Goal: Information Seeking & Learning: Learn about a topic

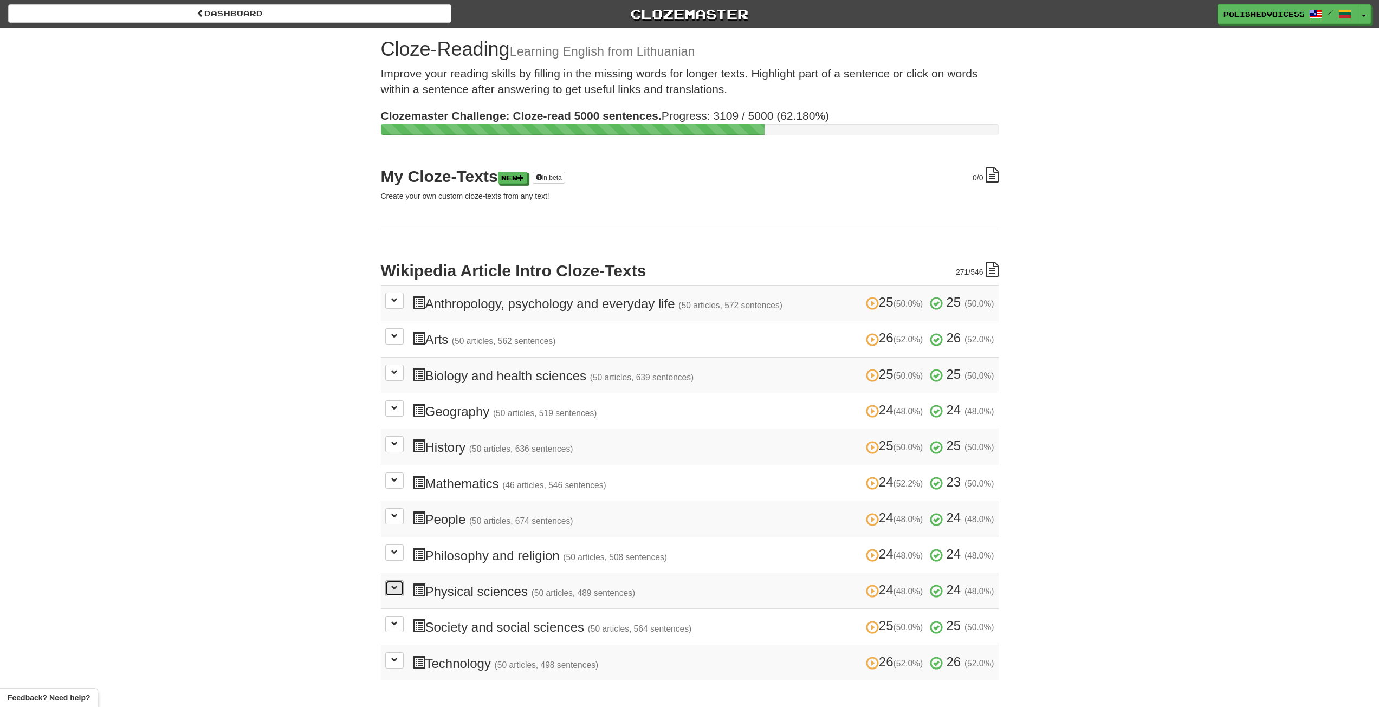
click at [402, 590] on button at bounding box center [394, 588] width 18 height 16
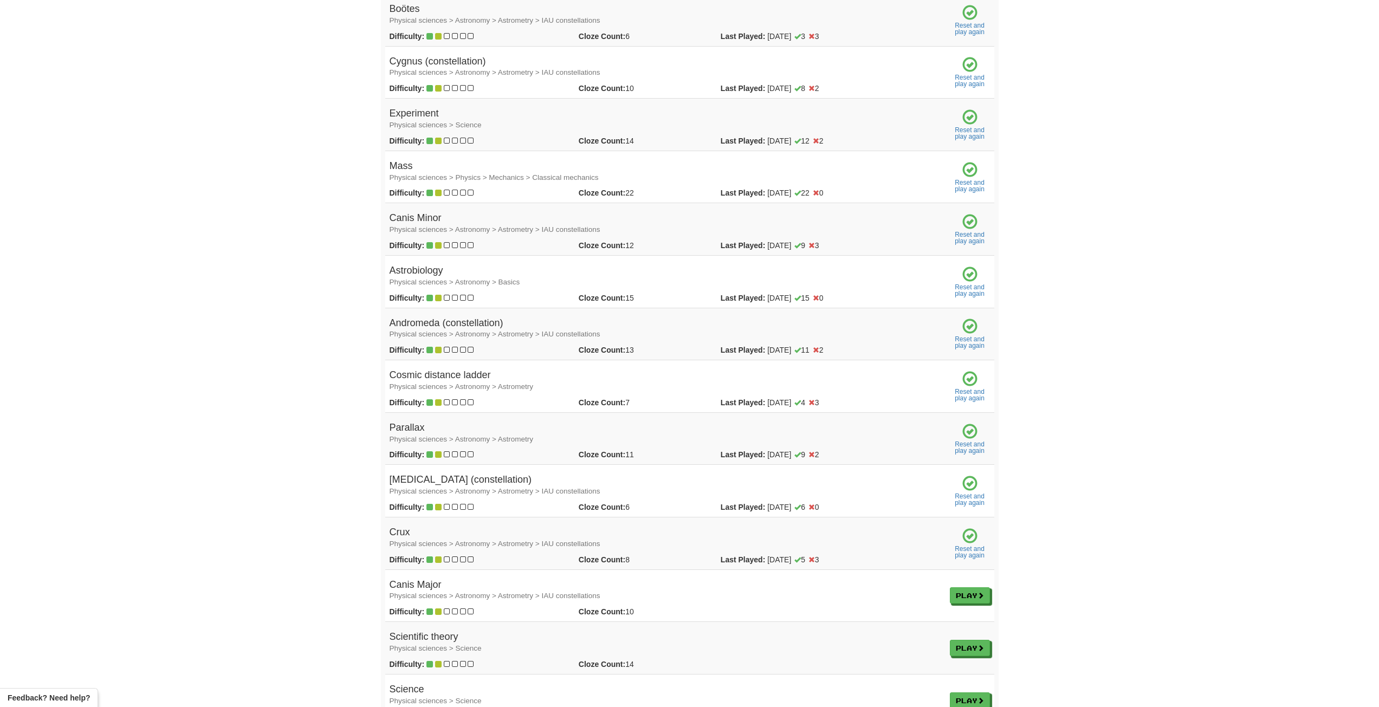
scroll to position [1246, 0]
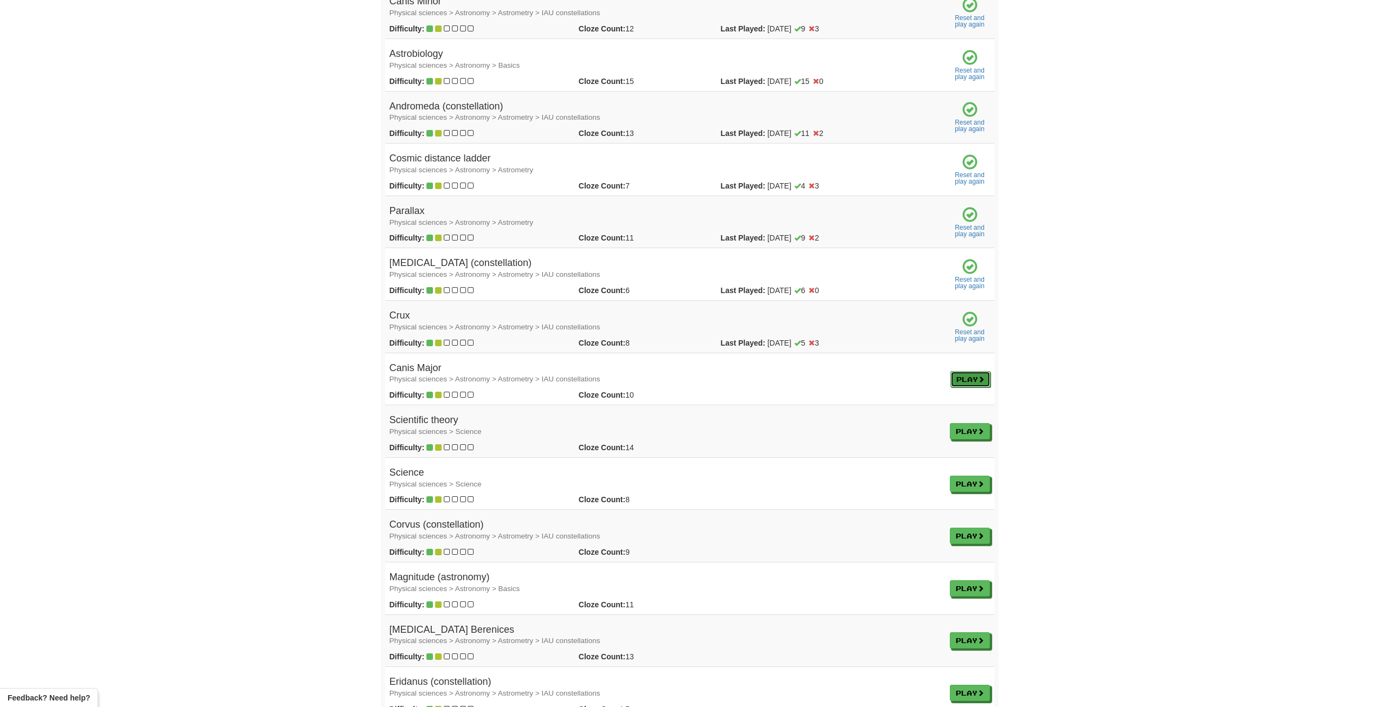
click at [982, 384] on link "Play" at bounding box center [970, 379] width 40 height 16
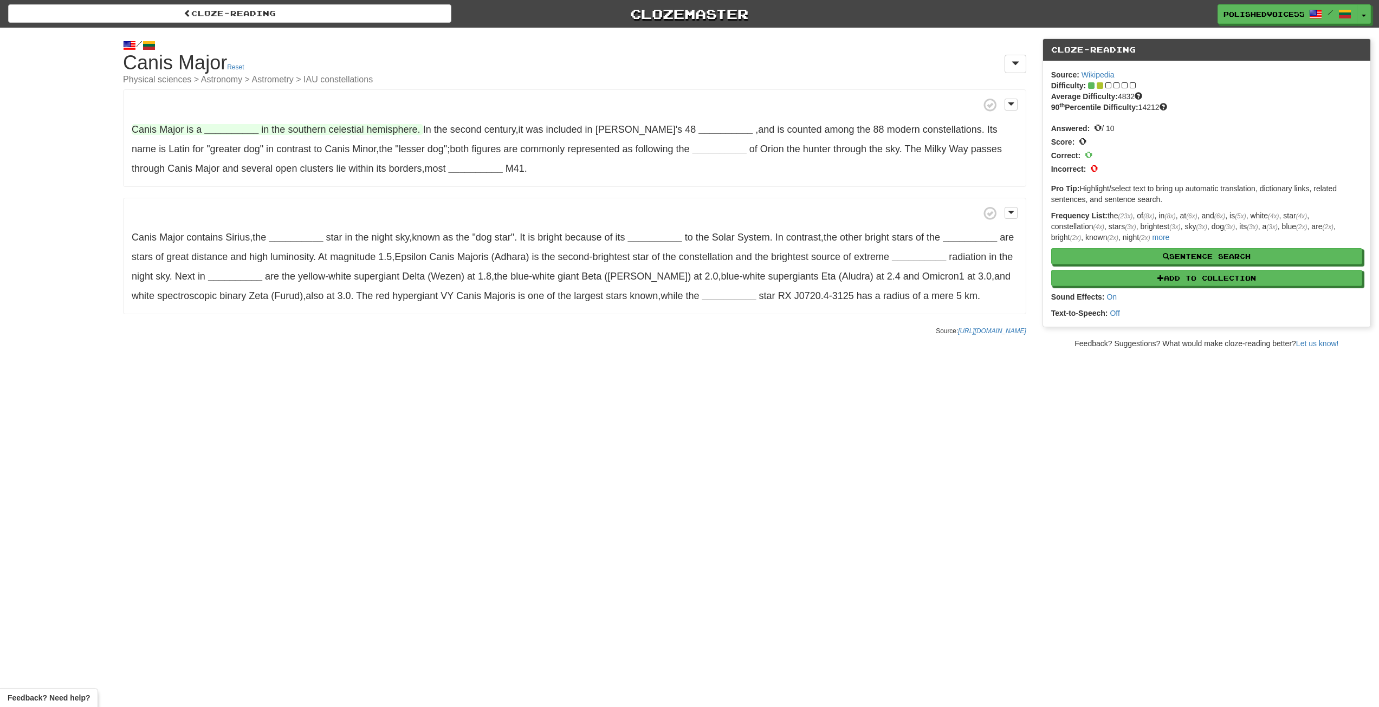
click at [235, 134] on strong "__________" at bounding box center [231, 129] width 54 height 11
click at [240, 213] on button "constellation" at bounding box center [231, 211] width 70 height 24
click at [704, 133] on strong "__________" at bounding box center [731, 129] width 54 height 11
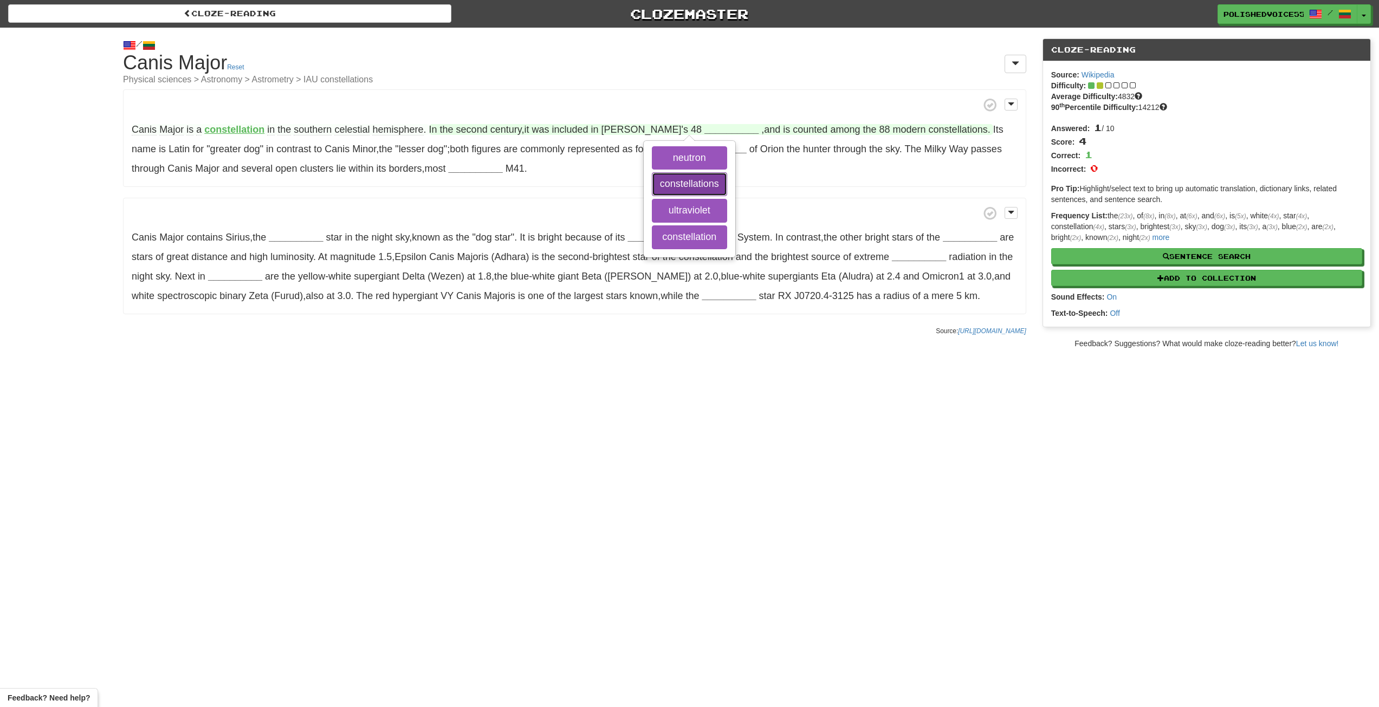
click at [683, 180] on button "constellations" at bounding box center [689, 184] width 75 height 24
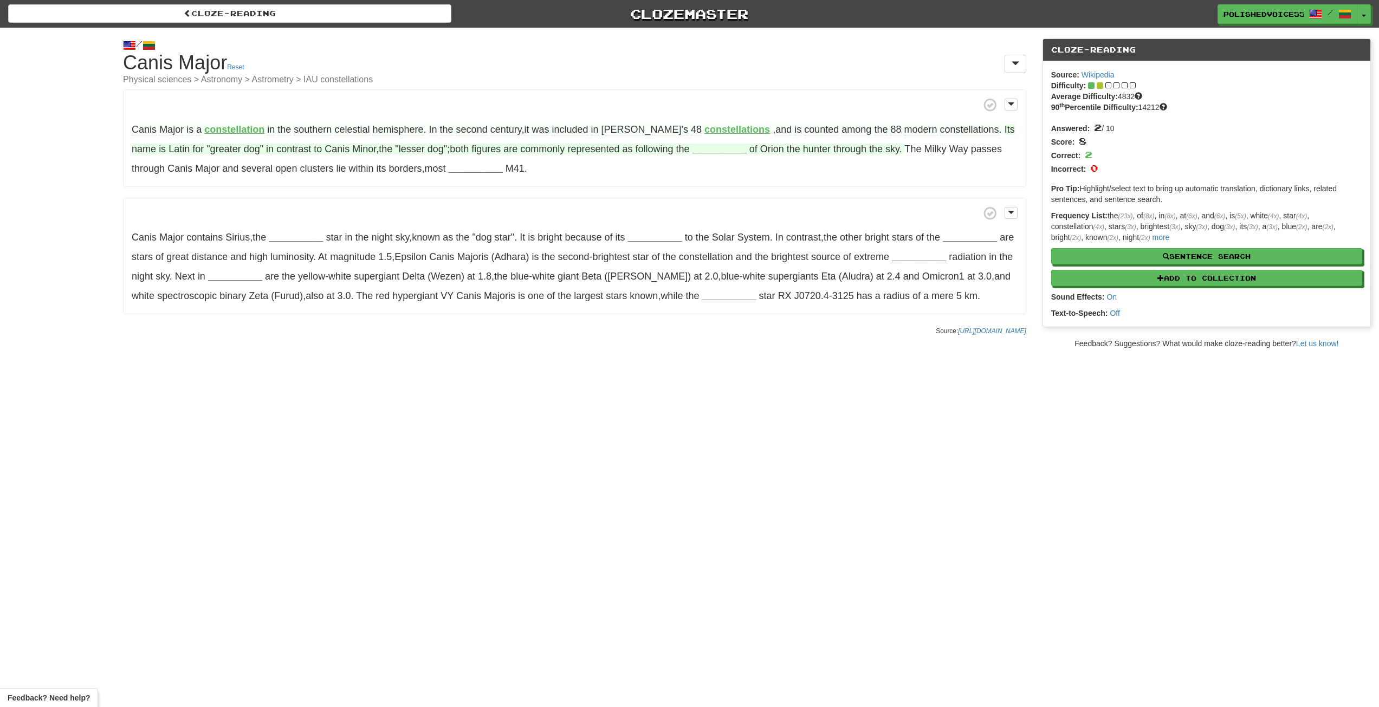
click at [693, 152] on strong "__________" at bounding box center [720, 149] width 54 height 11
click at [690, 175] on button "proximity" at bounding box center [727, 178] width 75 height 24
click at [690, 206] on button "constellation" at bounding box center [727, 204] width 75 height 24
click at [449, 170] on strong "__________" at bounding box center [476, 168] width 54 height 11
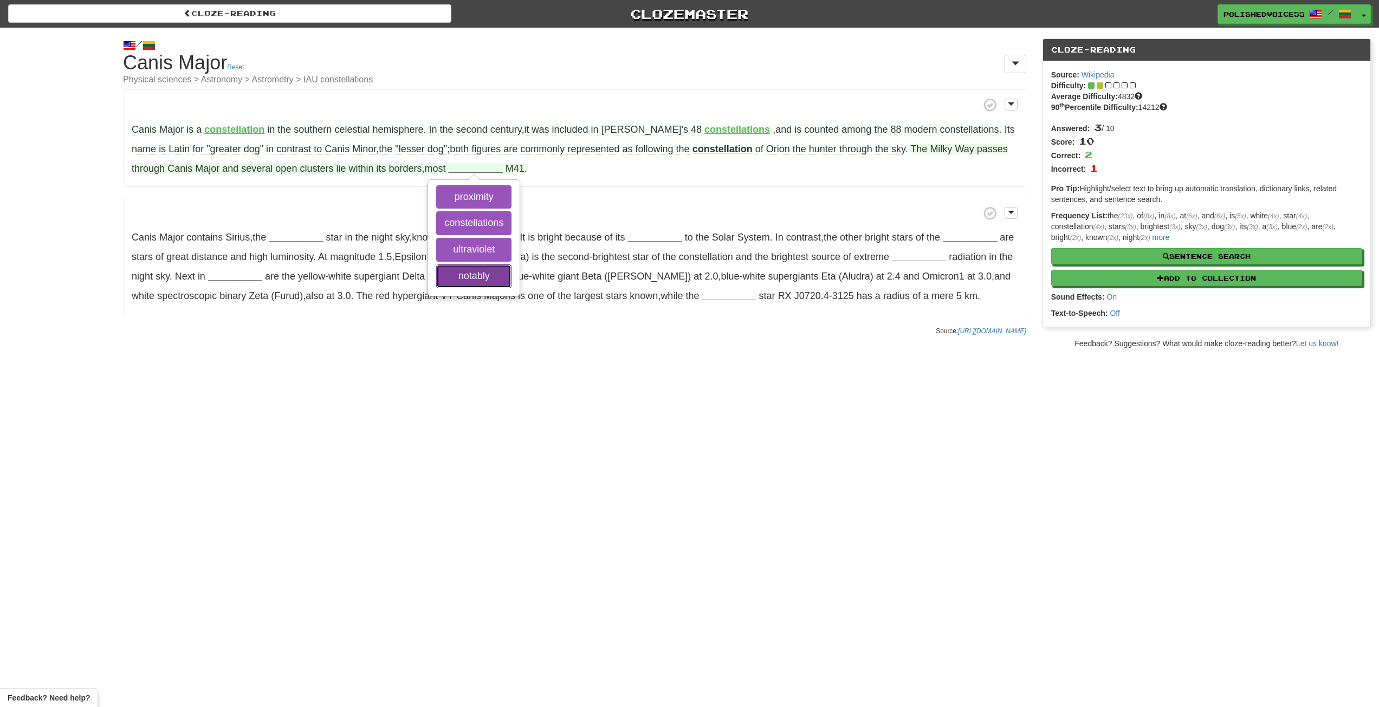
click at [442, 278] on button "notably" at bounding box center [473, 276] width 75 height 24
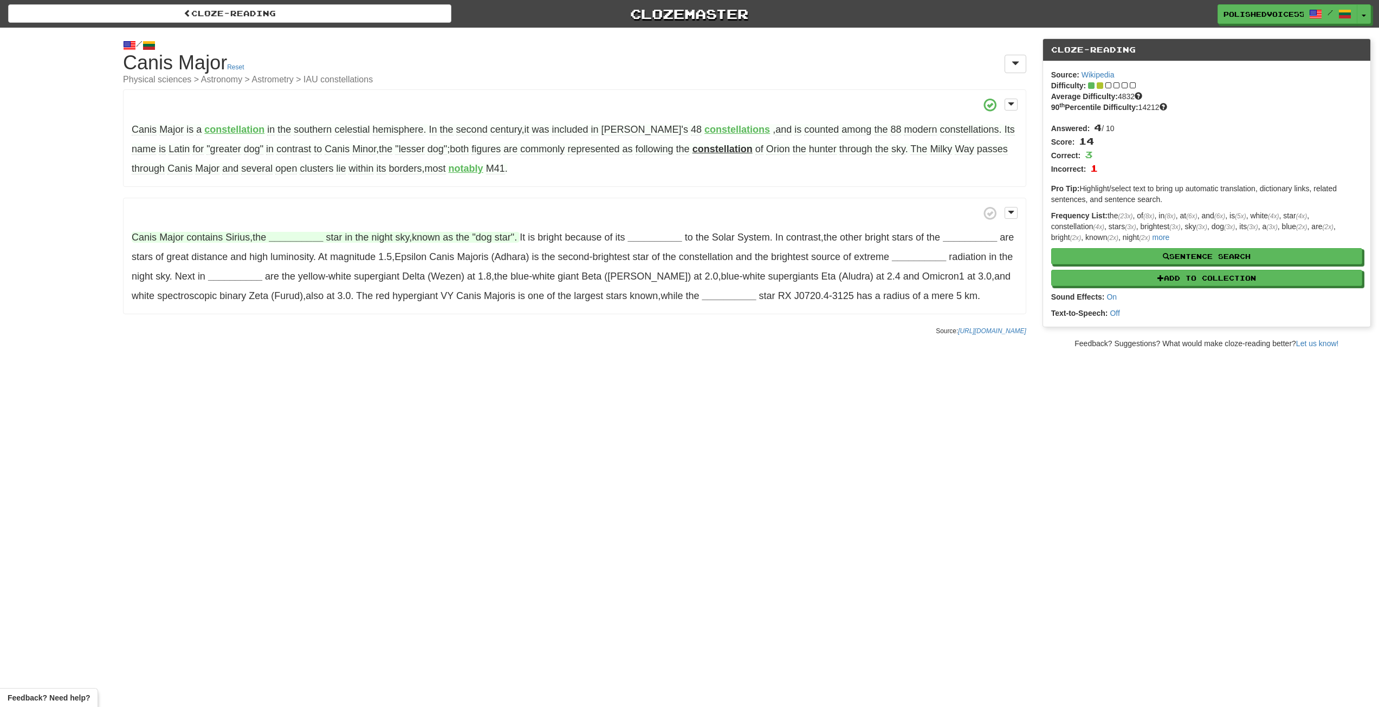
click at [303, 240] on strong "__________" at bounding box center [296, 237] width 54 height 11
click at [292, 240] on strong "__________" at bounding box center [296, 237] width 54 height 11
click at [309, 240] on strong "__________" at bounding box center [296, 237] width 54 height 11
click at [354, 263] on p "Canis Major contains Sirius , the __________ star in the night sky , known as t…" at bounding box center [574, 256] width 903 height 117
click at [662, 238] on strong "__________" at bounding box center [655, 237] width 54 height 11
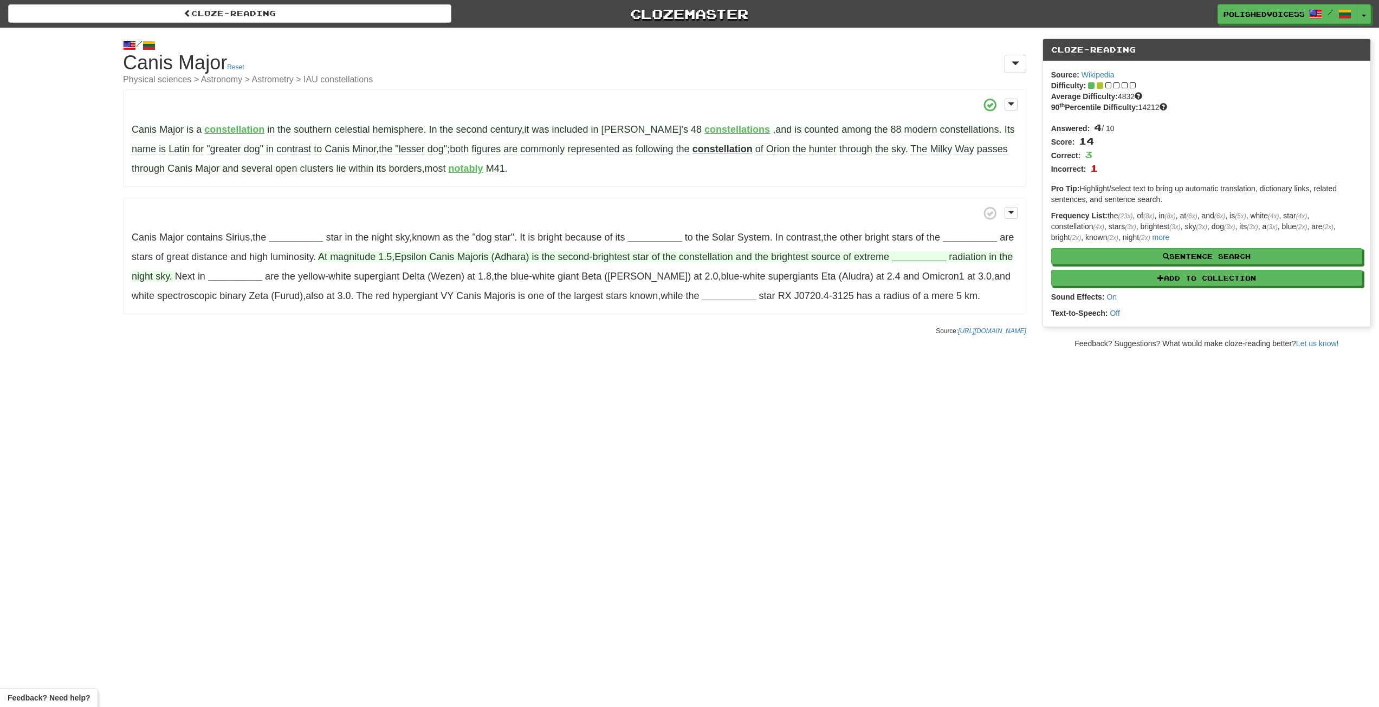
click at [662, 238] on strong "__________" at bounding box center [655, 237] width 54 height 11
click at [851, 257] on span "of" at bounding box center [847, 256] width 8 height 11
click at [979, 240] on strong "__________" at bounding box center [970, 237] width 54 height 11
click at [296, 238] on strong "__________" at bounding box center [296, 237] width 54 height 11
click at [312, 238] on strong "__________" at bounding box center [296, 237] width 54 height 11
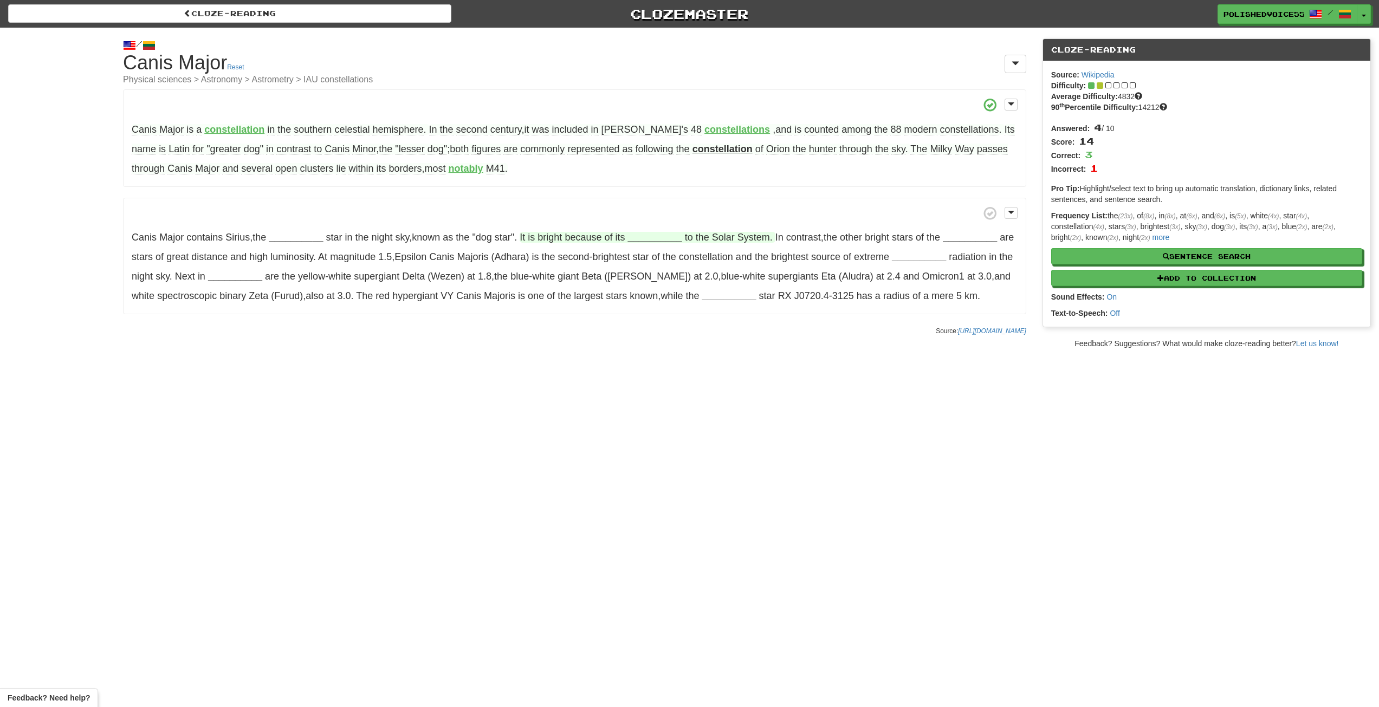
click at [665, 234] on strong "__________" at bounding box center [655, 237] width 54 height 11
click at [967, 233] on strong "__________" at bounding box center [970, 237] width 54 height 11
click at [946, 253] on strong "__________" at bounding box center [919, 256] width 54 height 11
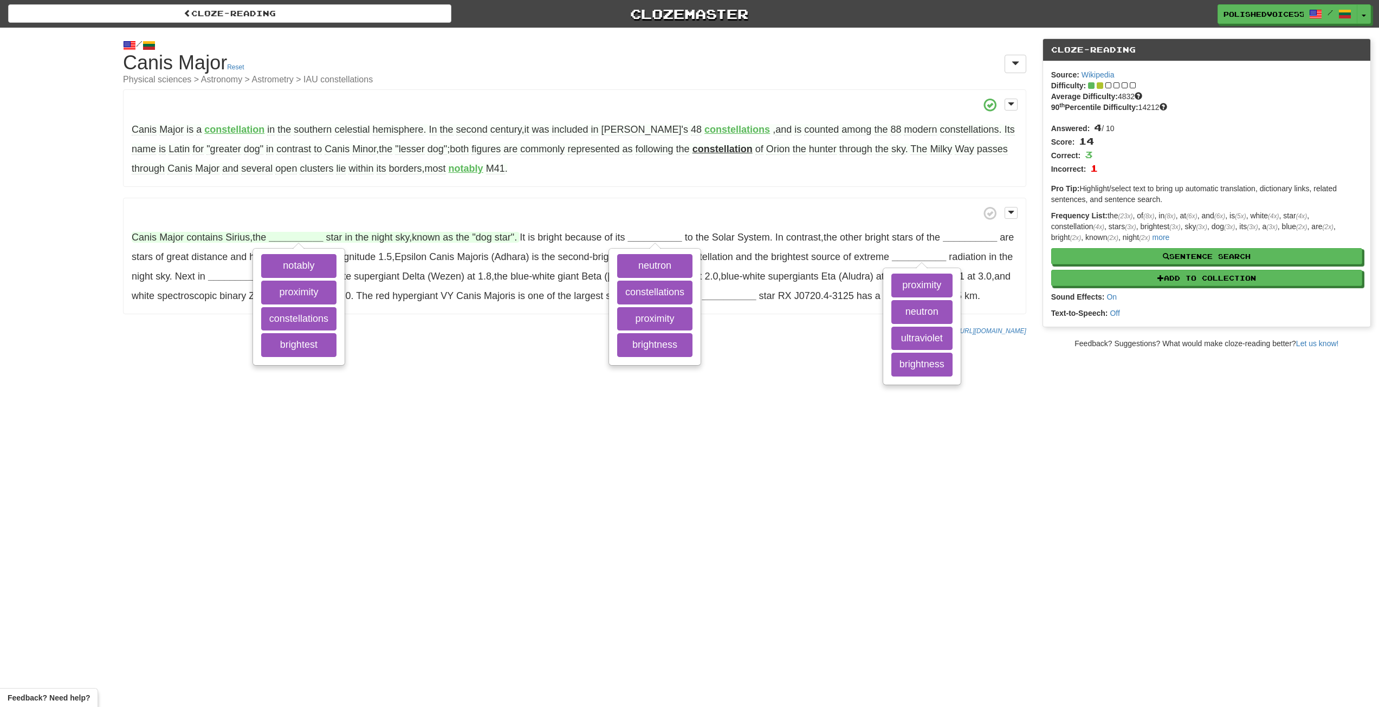
click at [307, 236] on strong "__________" at bounding box center [296, 237] width 54 height 11
click at [290, 240] on strong "__________" at bounding box center [296, 237] width 54 height 11
click at [259, 280] on div "notably proximity constellations brightest" at bounding box center [299, 306] width 90 height 115
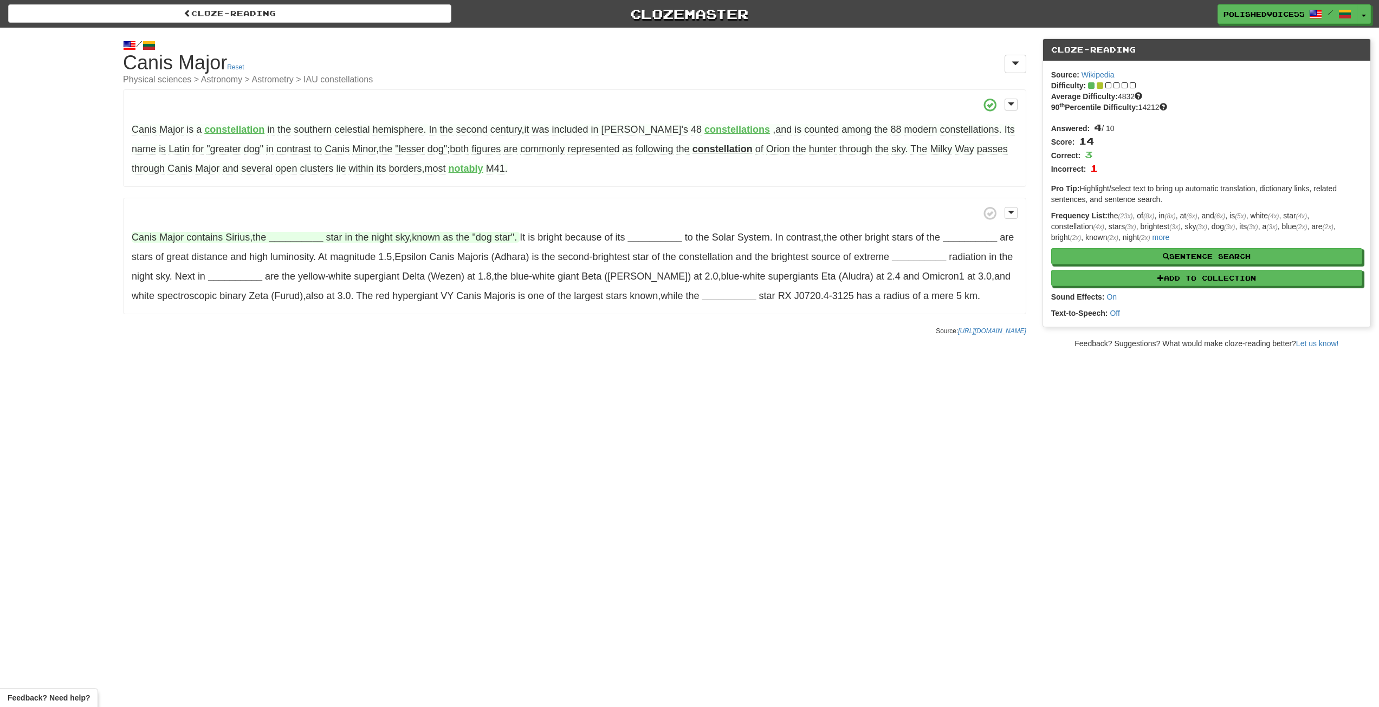
click at [301, 236] on strong "__________" at bounding box center [296, 237] width 54 height 11
click at [317, 317] on button "brightest" at bounding box center [298, 319] width 75 height 24
click at [645, 236] on strong "__________" at bounding box center [642, 237] width 54 height 11
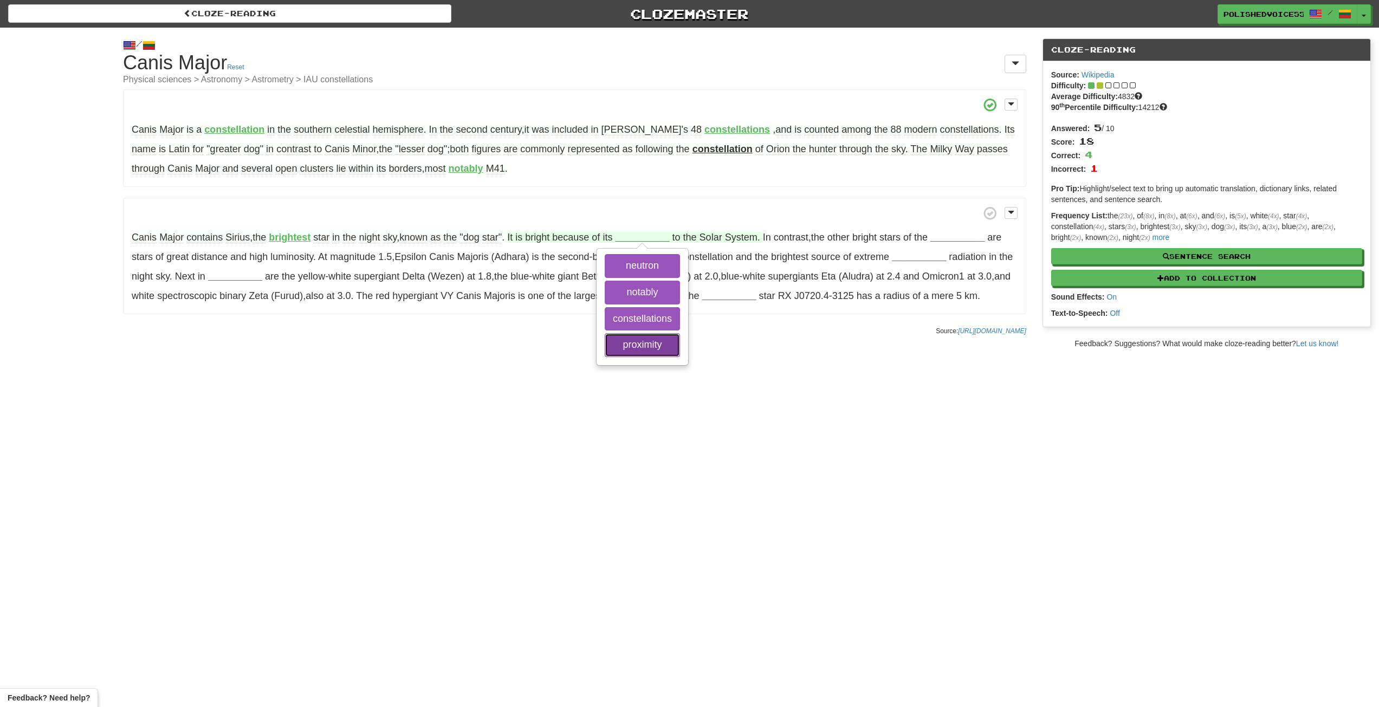
click at [654, 348] on button "proximity" at bounding box center [642, 345] width 75 height 24
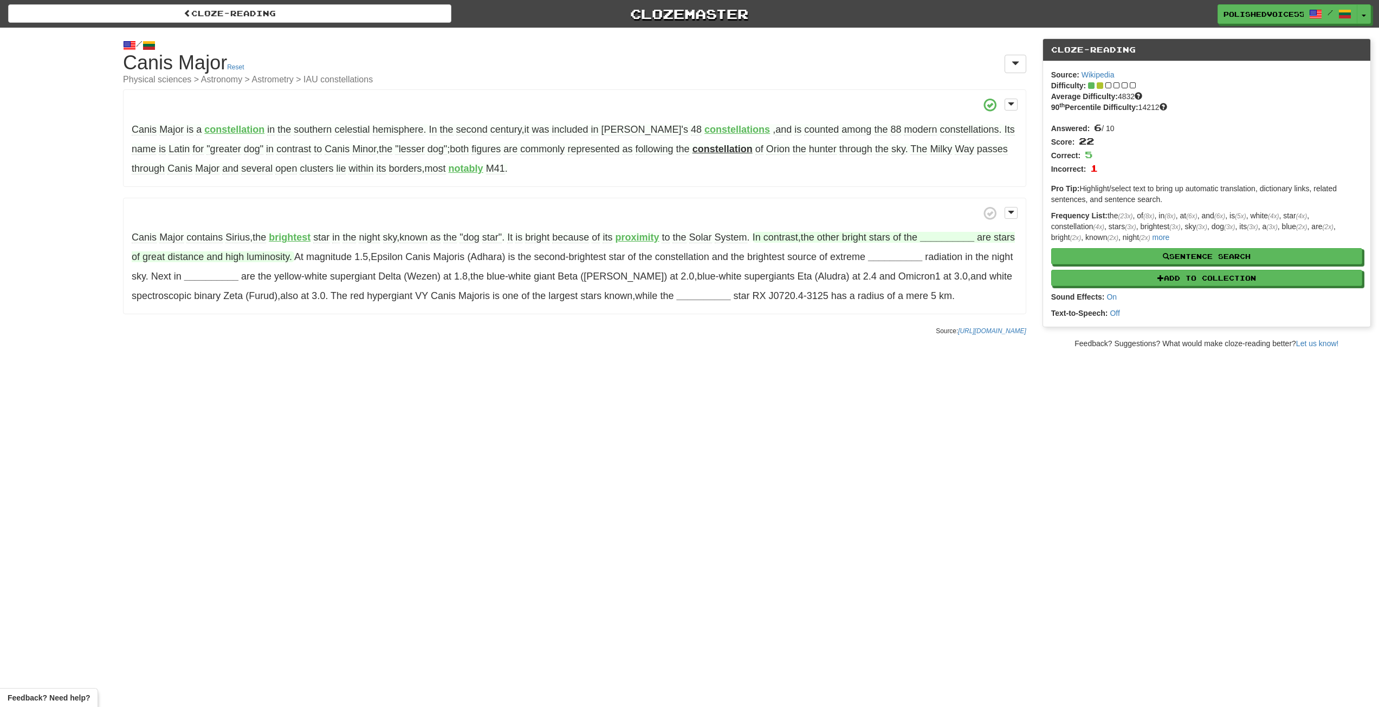
click at [957, 243] on strong "__________" at bounding box center [947, 237] width 54 height 11
click at [978, 287] on button "constellation" at bounding box center [950, 293] width 70 height 24
click at [913, 256] on strong "__________" at bounding box center [919, 256] width 54 height 11
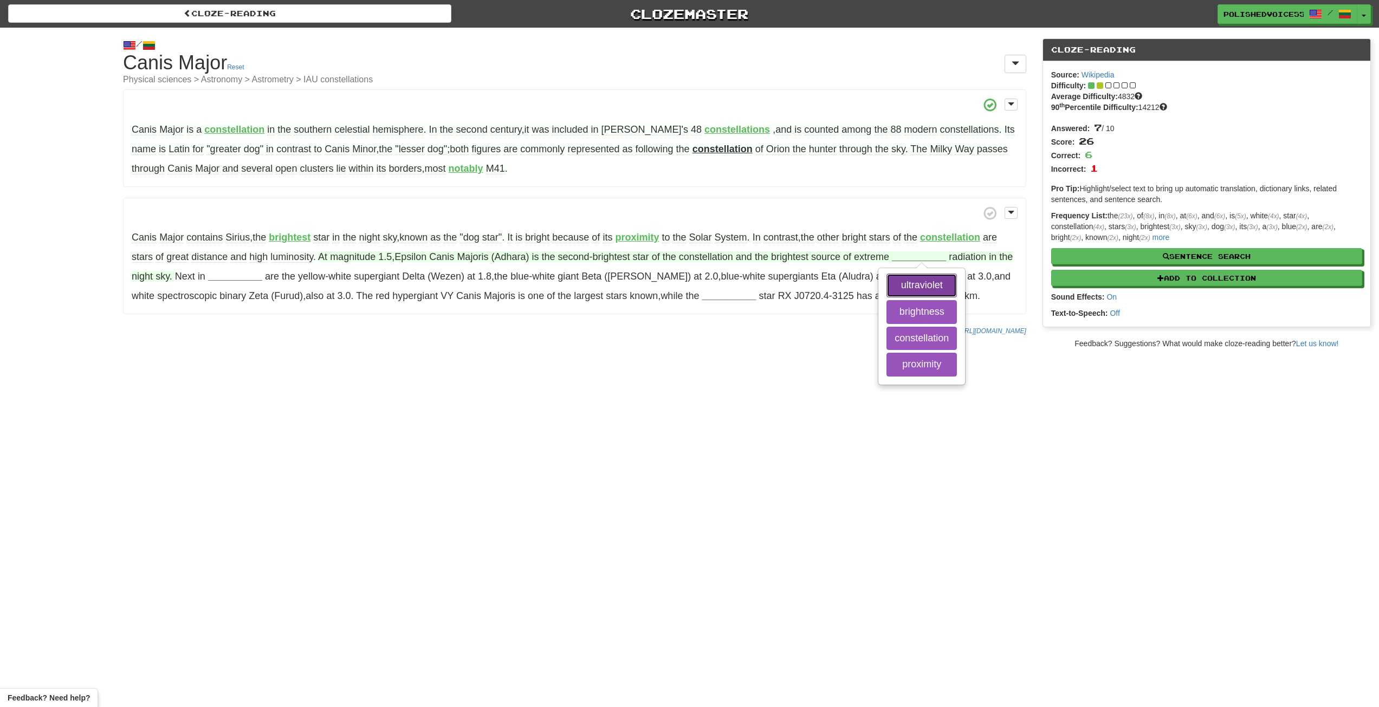
click at [919, 289] on button "ultraviolet" at bounding box center [921, 286] width 70 height 24
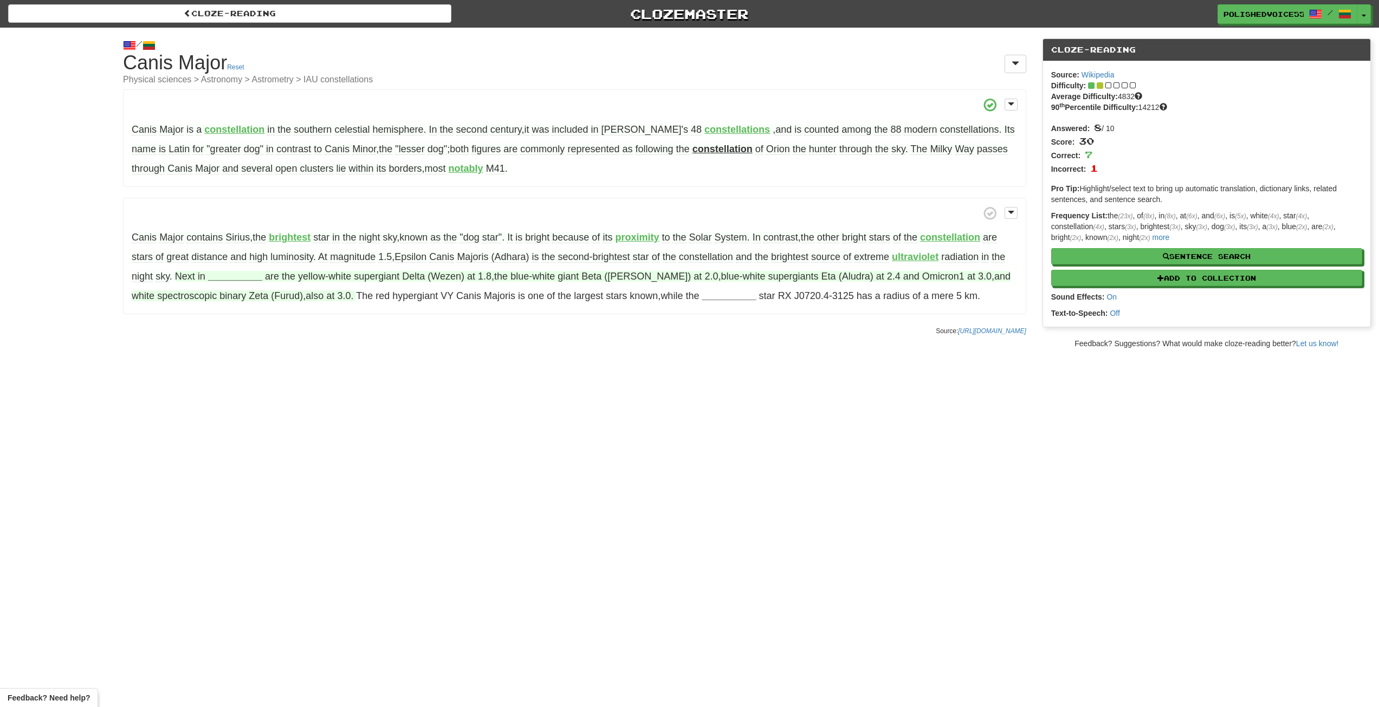
click at [244, 279] on strong "__________" at bounding box center [235, 276] width 54 height 11
click at [245, 304] on button "proximity" at bounding box center [235, 305] width 70 height 24
click at [254, 332] on button "brightness" at bounding box center [235, 332] width 70 height 24
click at [711, 296] on strong "__________" at bounding box center [729, 295] width 54 height 11
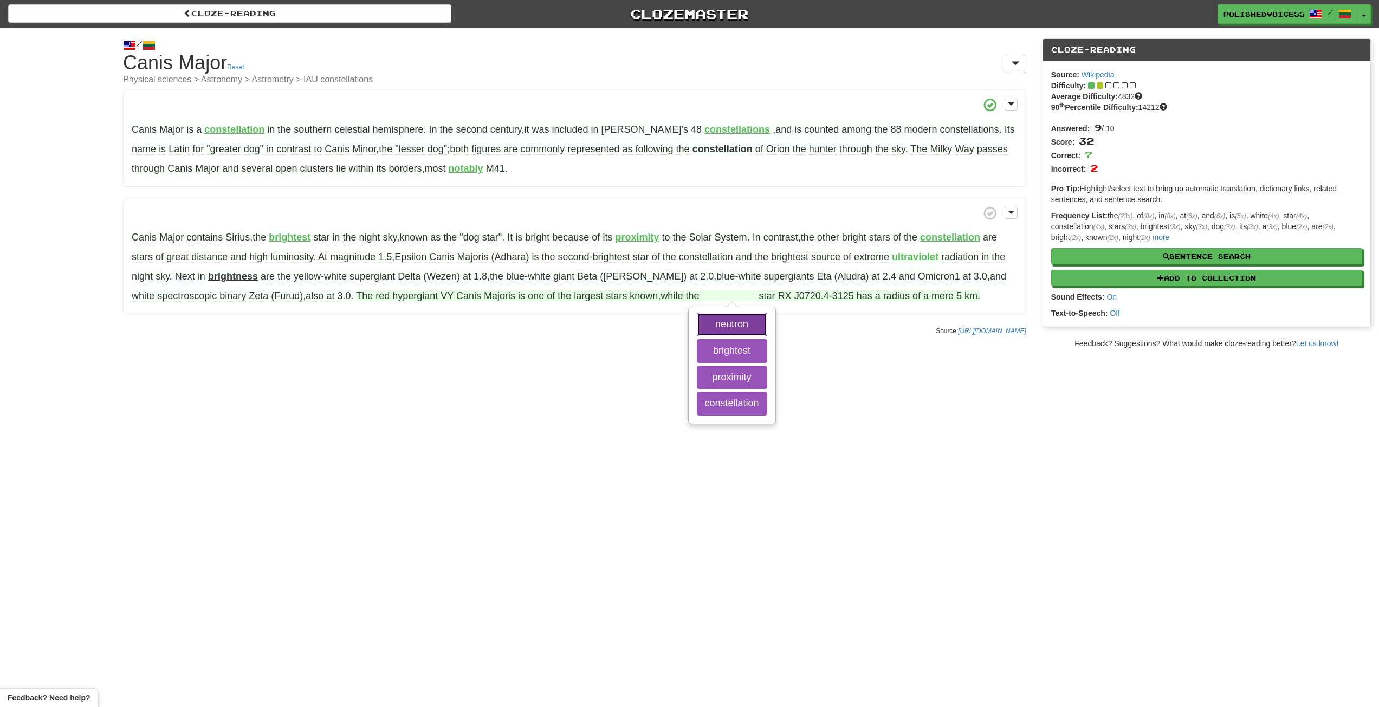
click at [711, 327] on button "neutron" at bounding box center [732, 325] width 70 height 24
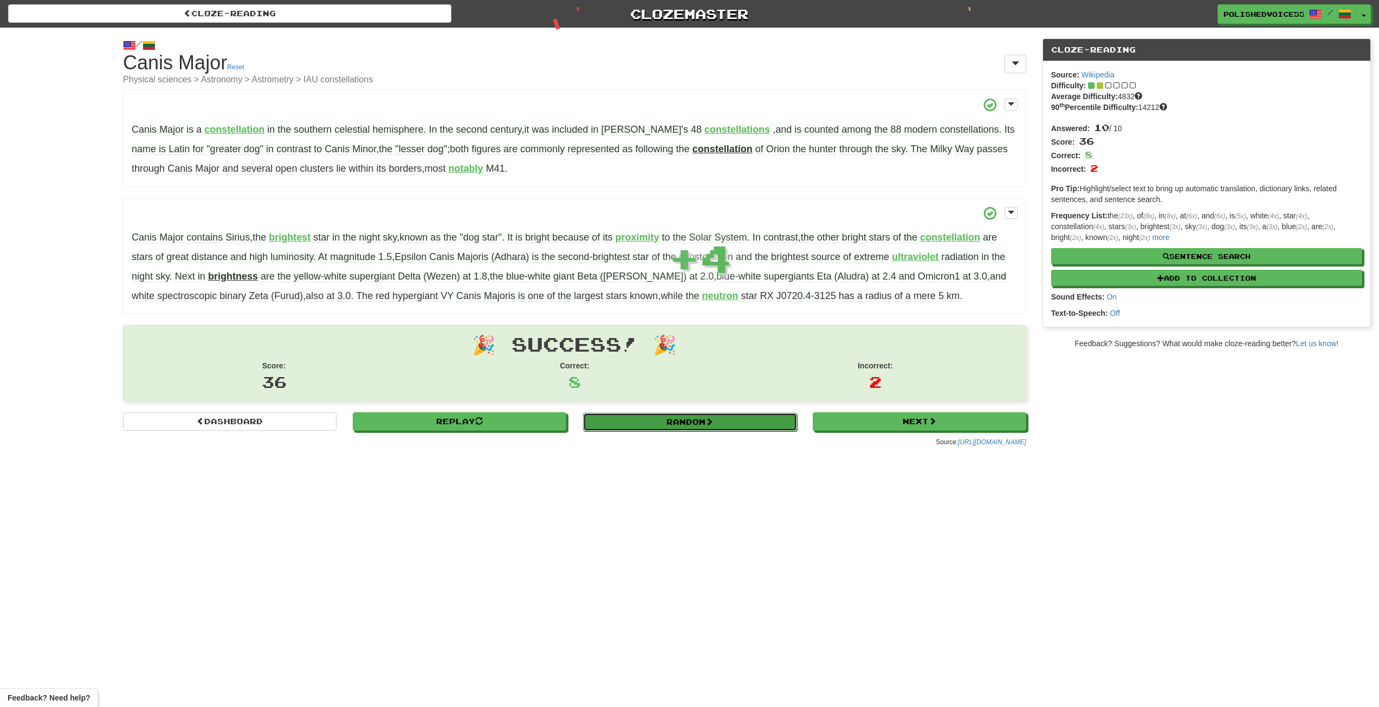
click at [750, 428] on link "Random" at bounding box center [689, 422] width 213 height 18
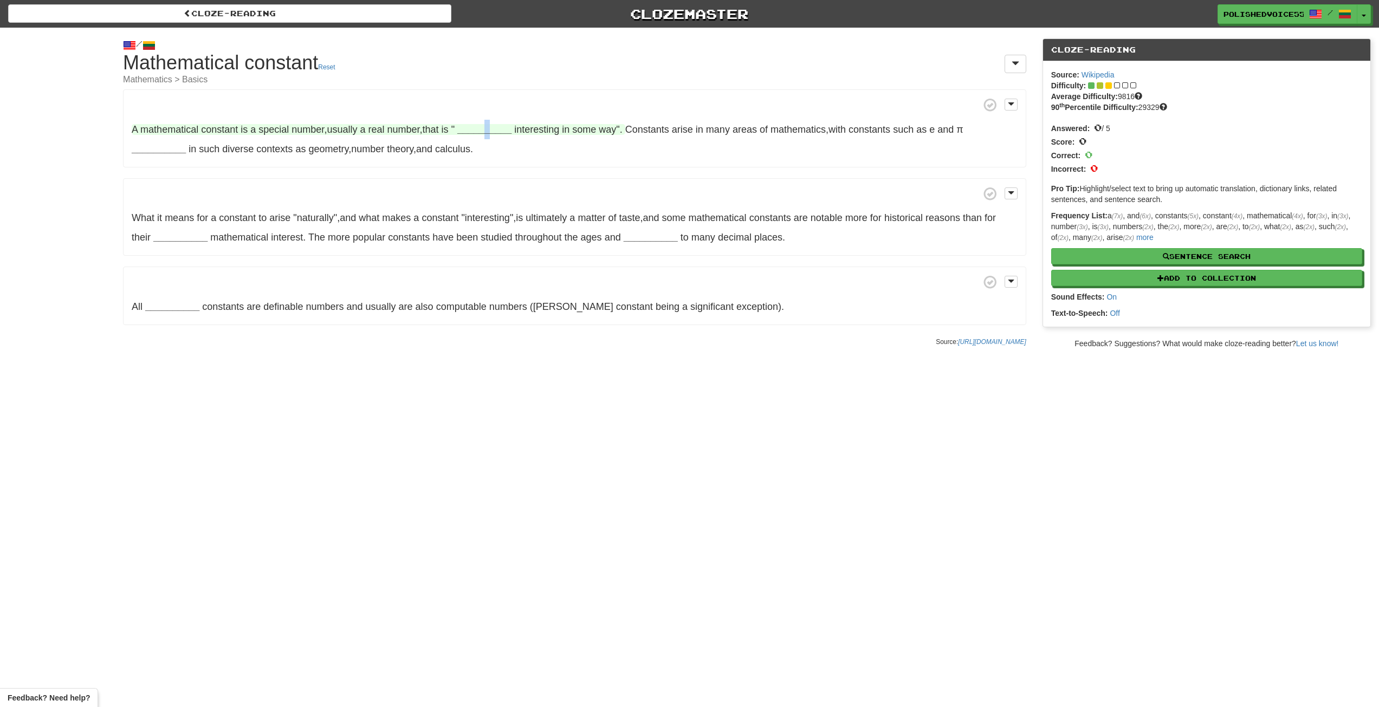
click at [495, 130] on strong "__________" at bounding box center [484, 129] width 54 height 11
click at [485, 234] on button "occurring" at bounding box center [490, 237] width 74 height 24
click at [500, 156] on button "significantly" at bounding box center [490, 158] width 74 height 24
click at [147, 149] on strong "__________" at bounding box center [159, 149] width 54 height 11
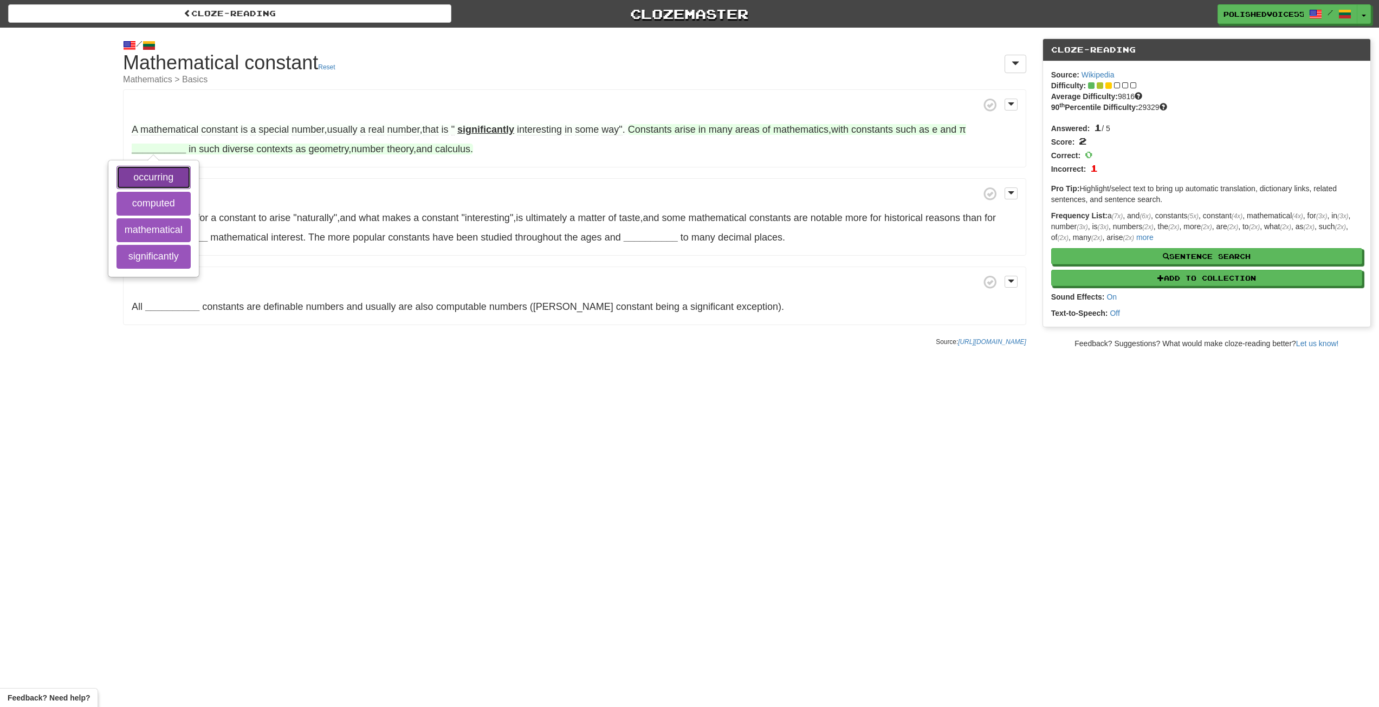
click at [183, 182] on button "occurring" at bounding box center [154, 178] width 74 height 24
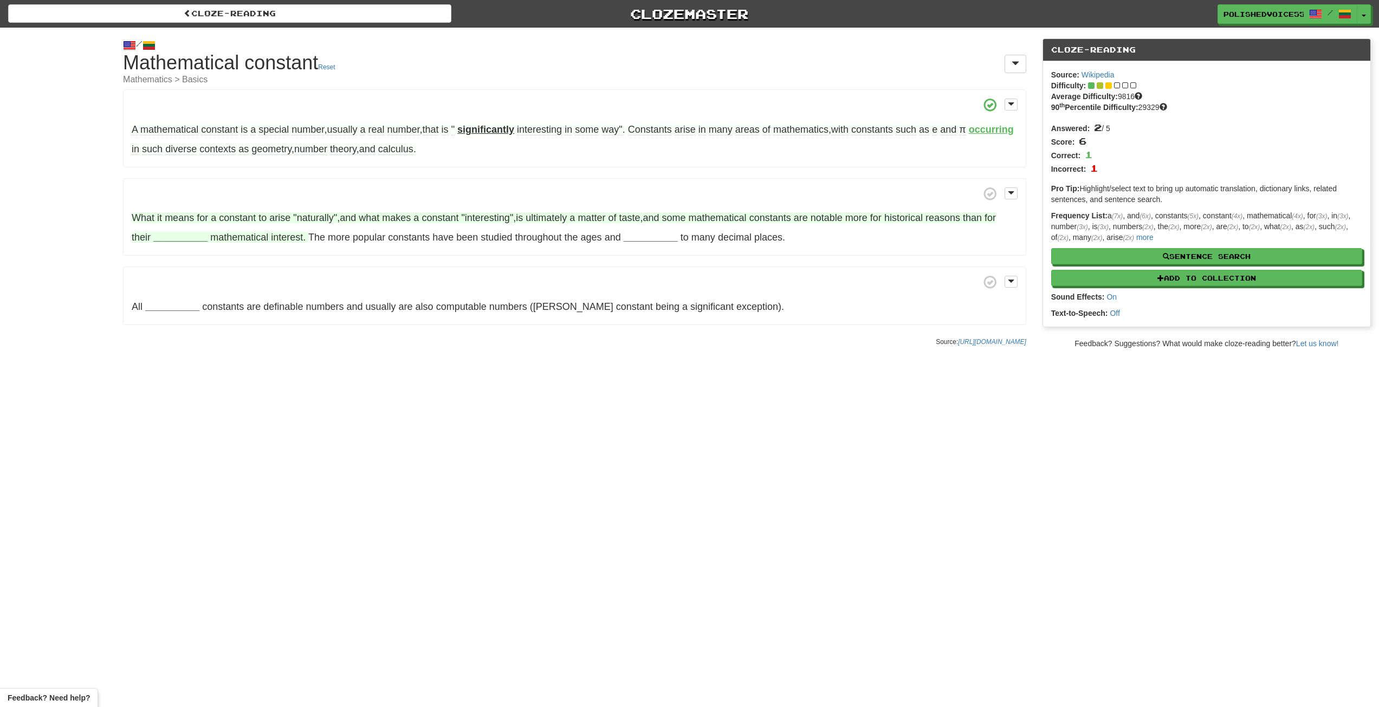
click at [177, 238] on strong "__________" at bounding box center [180, 237] width 54 height 11
click at [185, 317] on button "intrinsic" at bounding box center [181, 319] width 74 height 24
click at [637, 237] on strong "__________" at bounding box center [634, 237] width 54 height 11
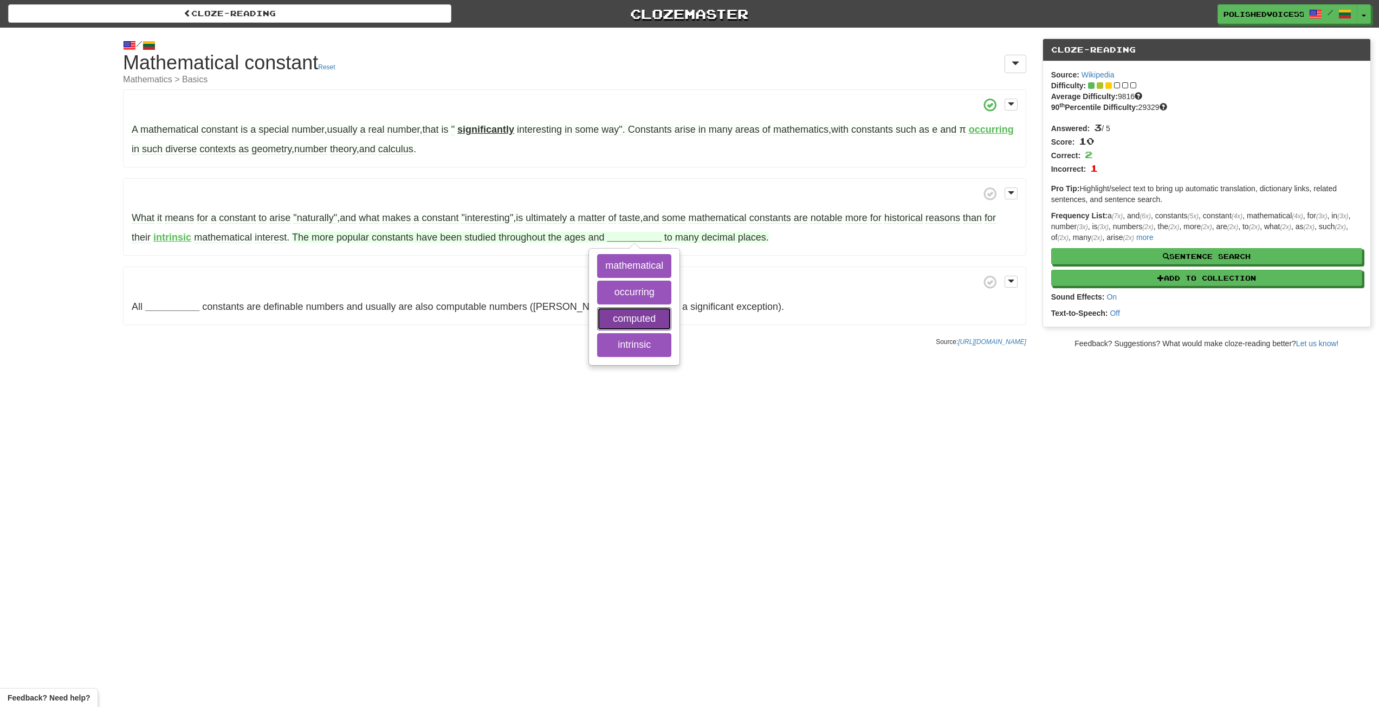
click at [658, 312] on button "computed" at bounding box center [634, 319] width 74 height 24
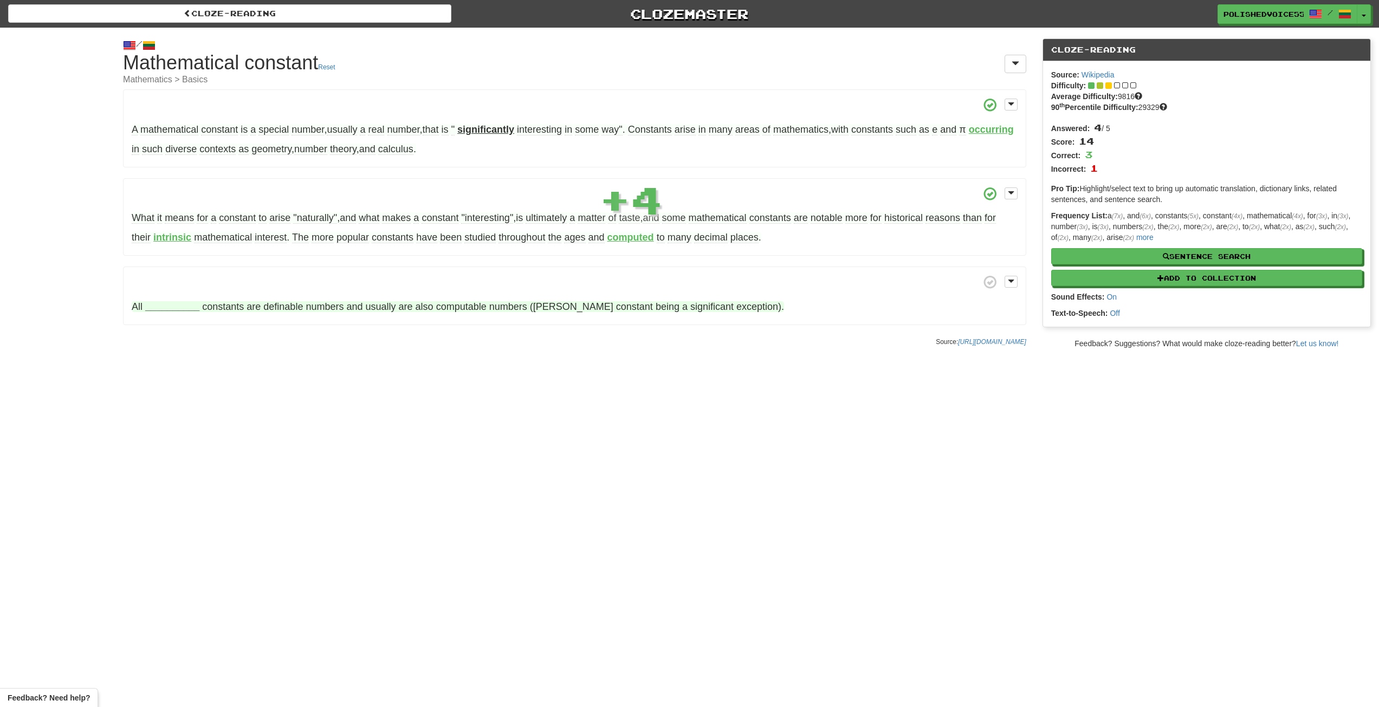
click at [176, 307] on strong "__________" at bounding box center [172, 306] width 54 height 11
click at [183, 334] on button "intrinsic" at bounding box center [172, 335] width 74 height 24
click at [182, 363] on button "mathematical" at bounding box center [172, 362] width 74 height 24
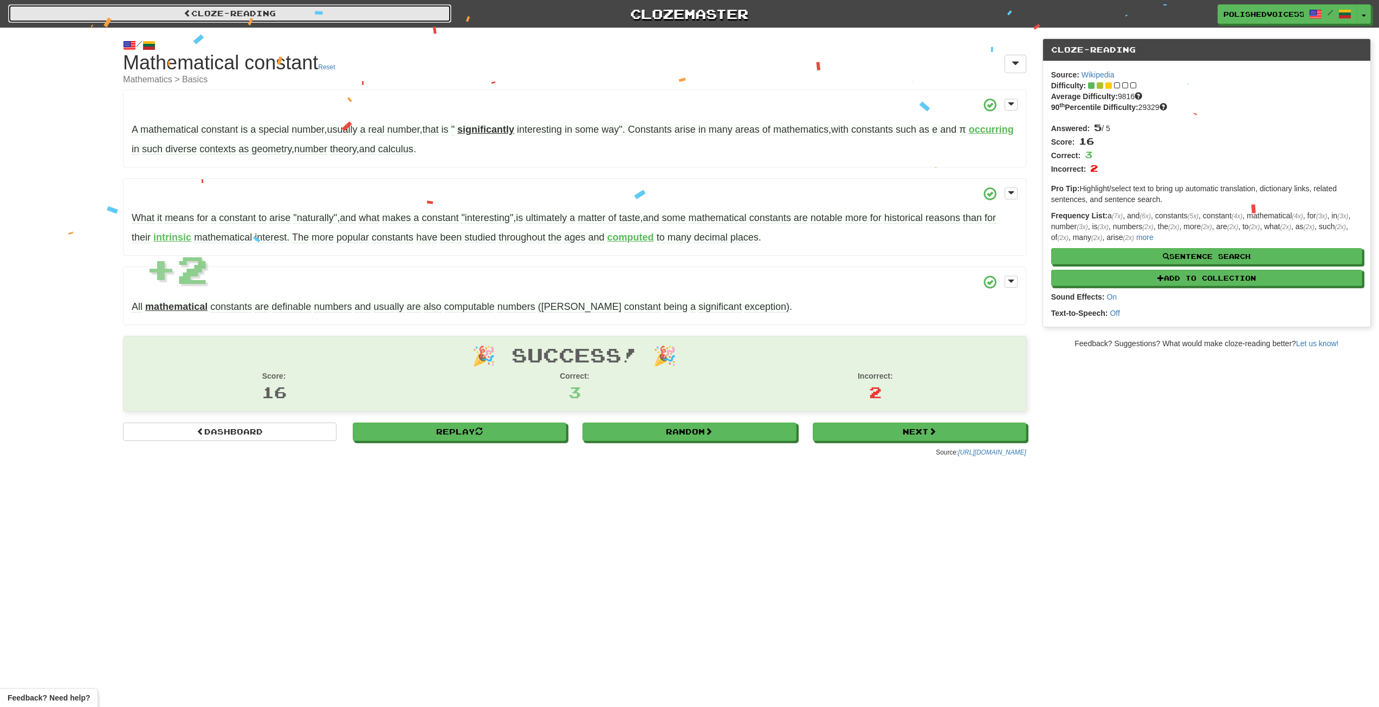
click at [281, 14] on link "Cloze-Reading" at bounding box center [229, 13] width 443 height 18
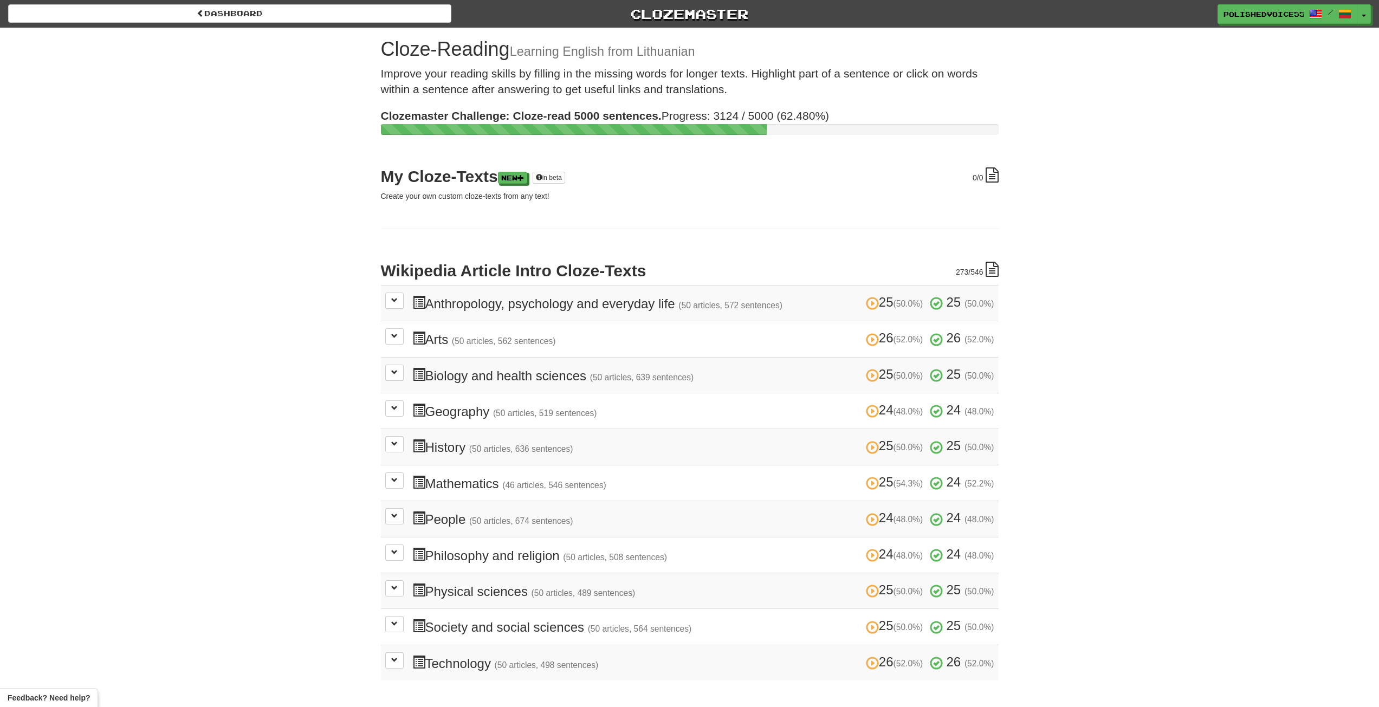
click at [218, 133] on div "Dashboard Clozemaster PolishedVoice5564 / Toggle Dropdown Dashboard Leaderboard…" at bounding box center [689, 345] width 1379 height 691
